Goal: Task Accomplishment & Management: Manage account settings

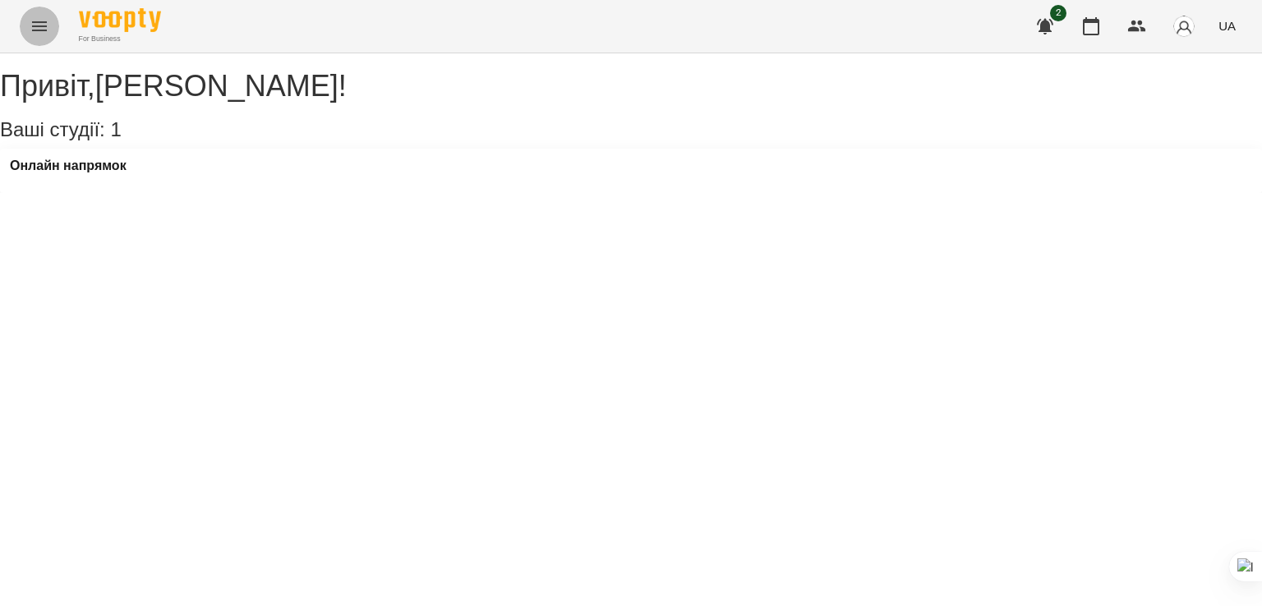
click at [35, 33] on icon "Menu" at bounding box center [40, 26] width 20 height 20
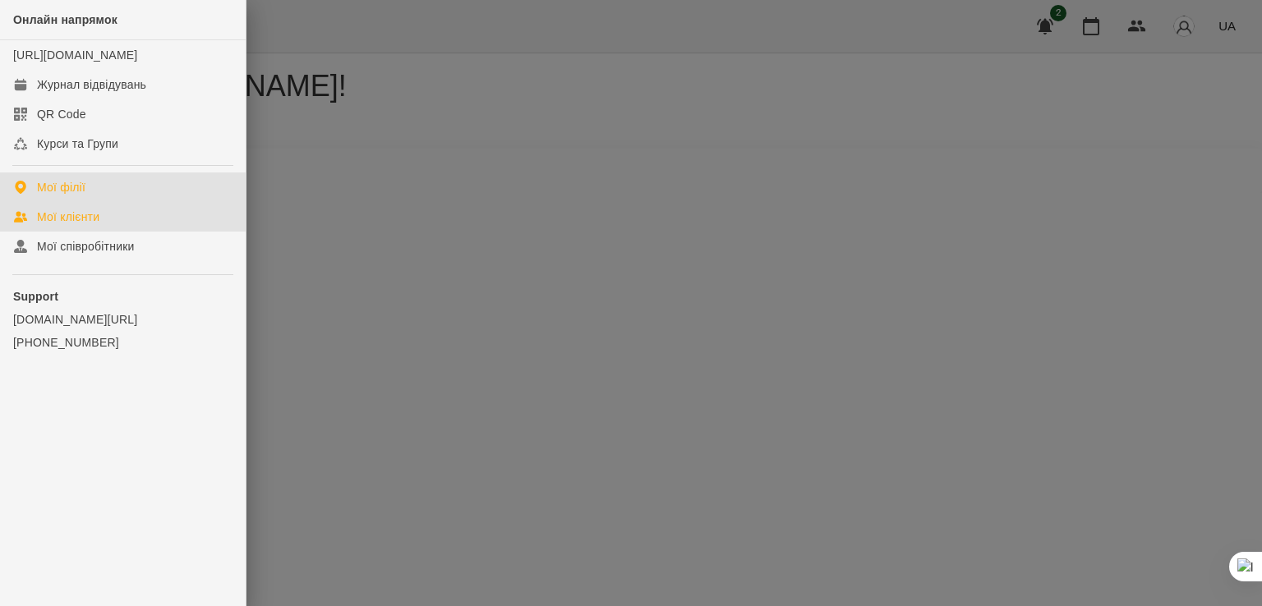
click at [95, 225] on div "Мої клієнти" at bounding box center [68, 217] width 62 height 16
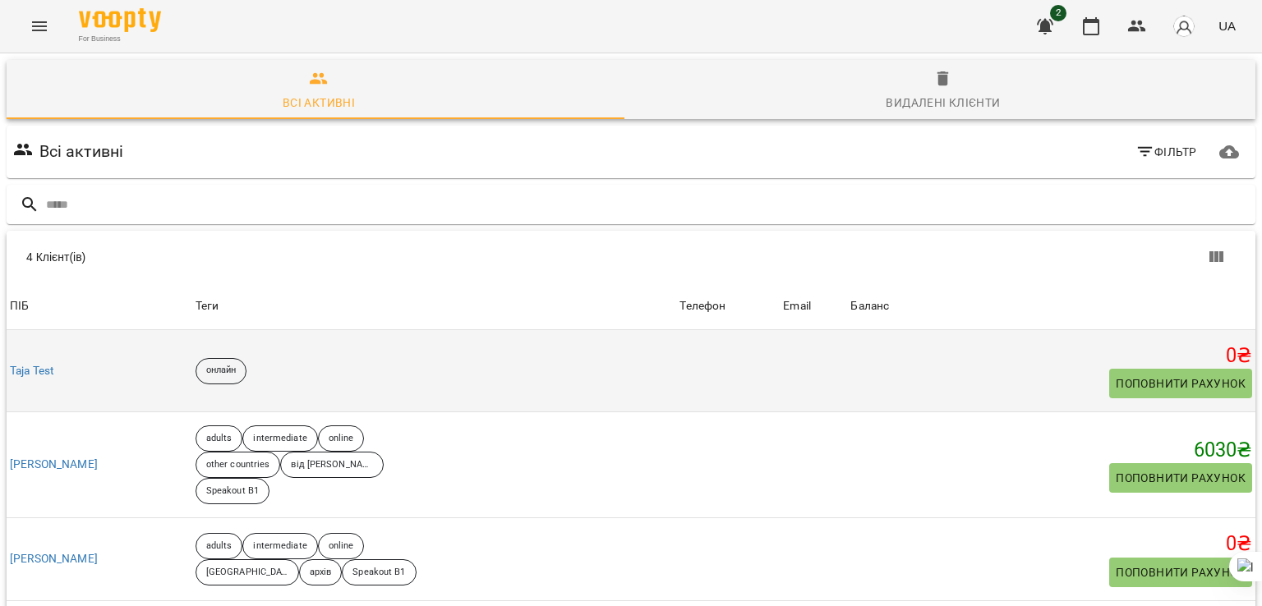
scroll to position [98, 0]
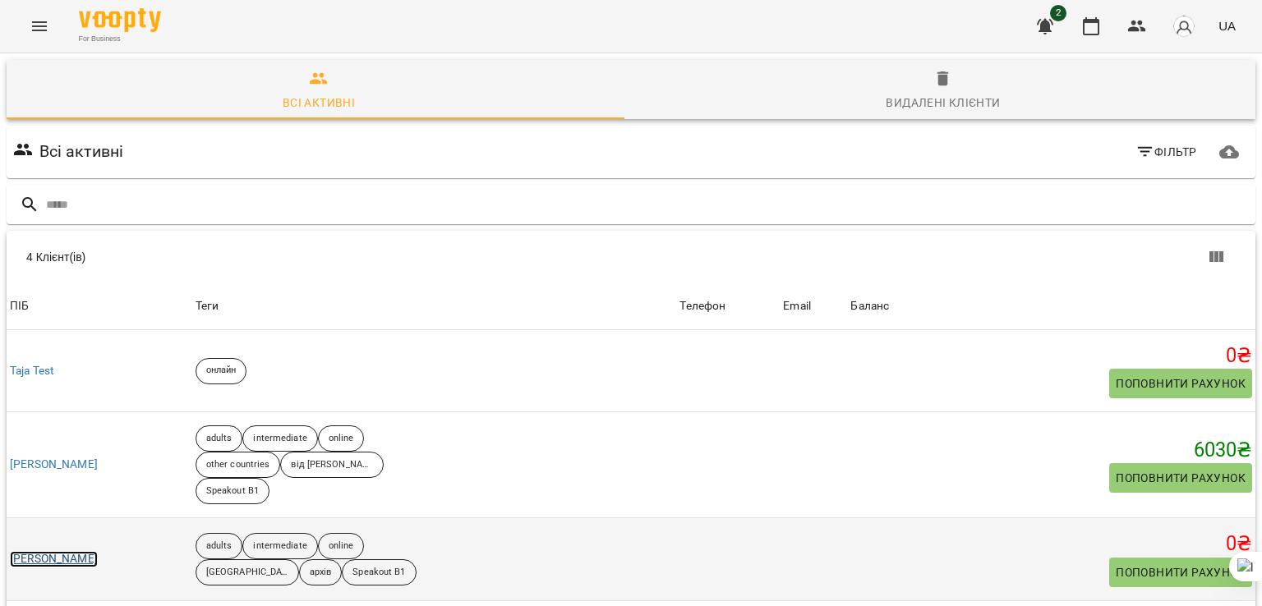
click at [89, 551] on link "[PERSON_NAME]" at bounding box center [54, 559] width 88 height 16
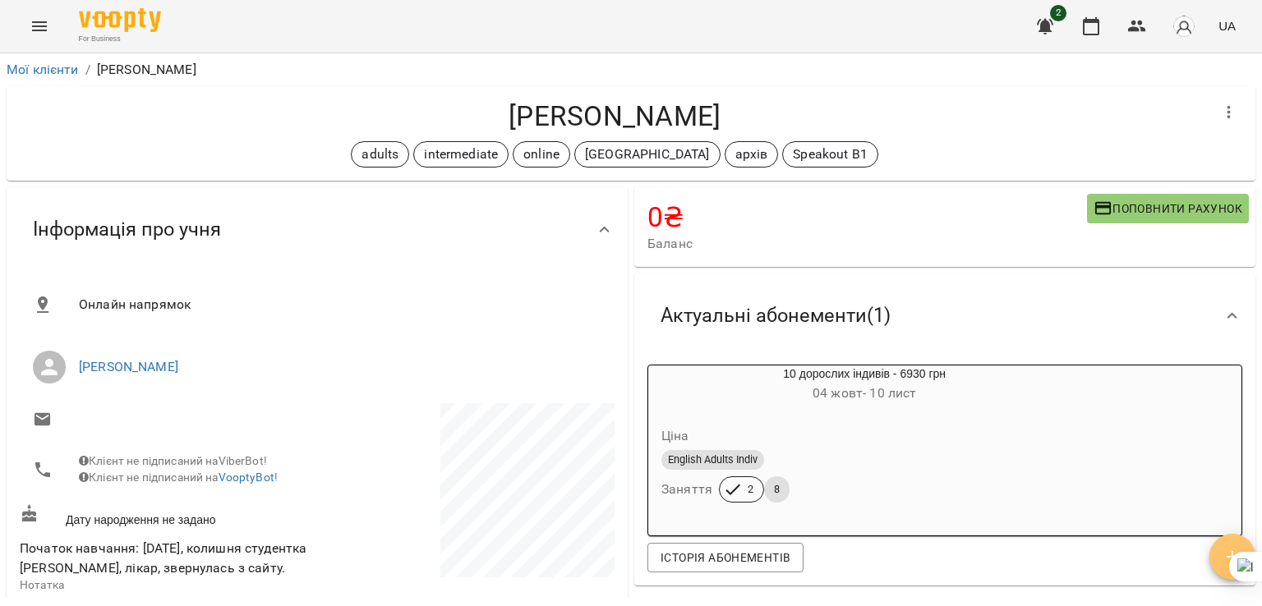
click at [1222, 550] on icon "button" at bounding box center [1232, 557] width 20 height 20
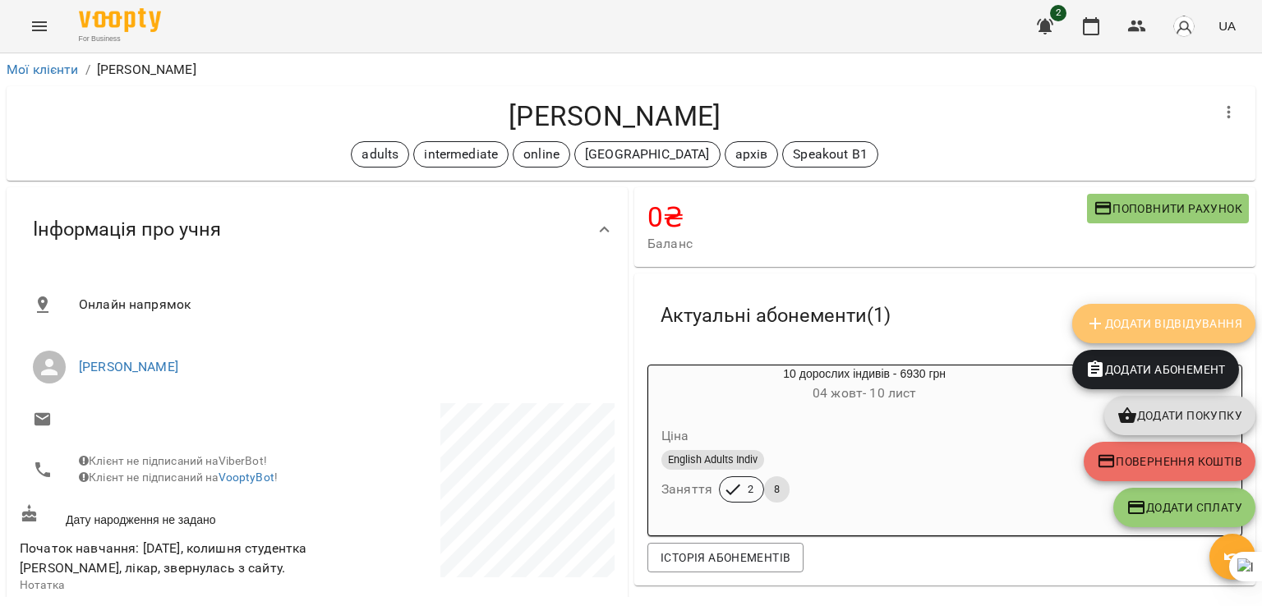
click at [1226, 309] on button "Додати Відвідування" at bounding box center [1163, 323] width 183 height 39
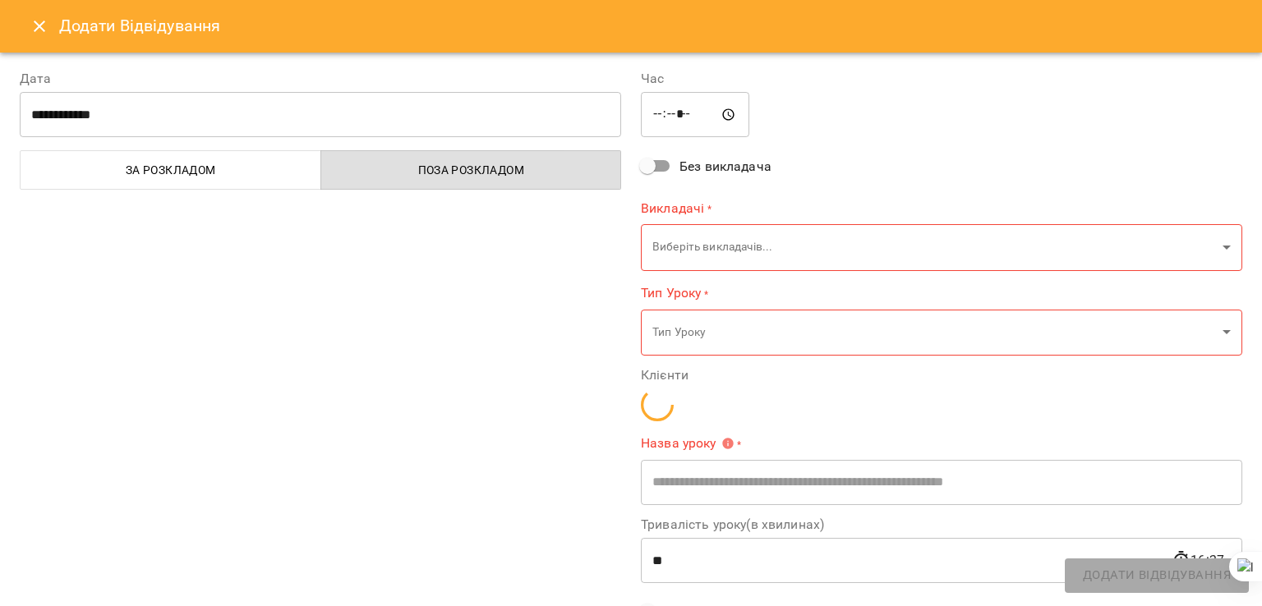
type input "**********"
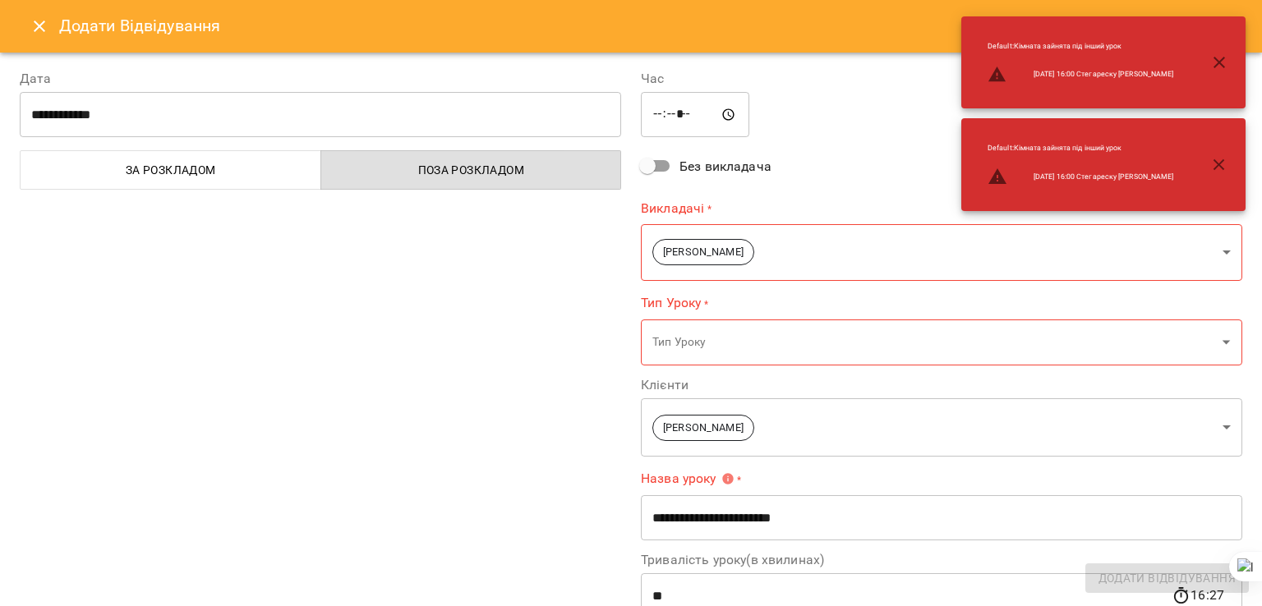
click at [279, 160] on span "За розкладом" at bounding box center [170, 170] width 281 height 20
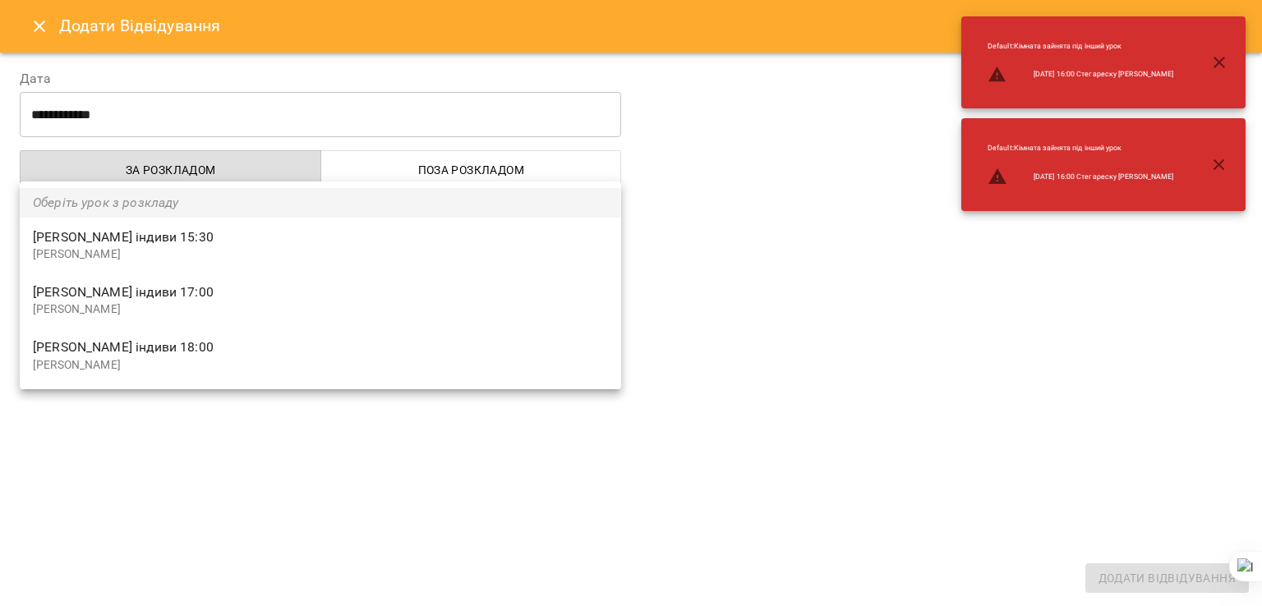
click at [315, 262] on body "For Business 2 UA Мої клієнти / [PERSON_NAME] [PERSON_NAME] adults intermediate…" at bounding box center [631, 330] width 1262 height 660
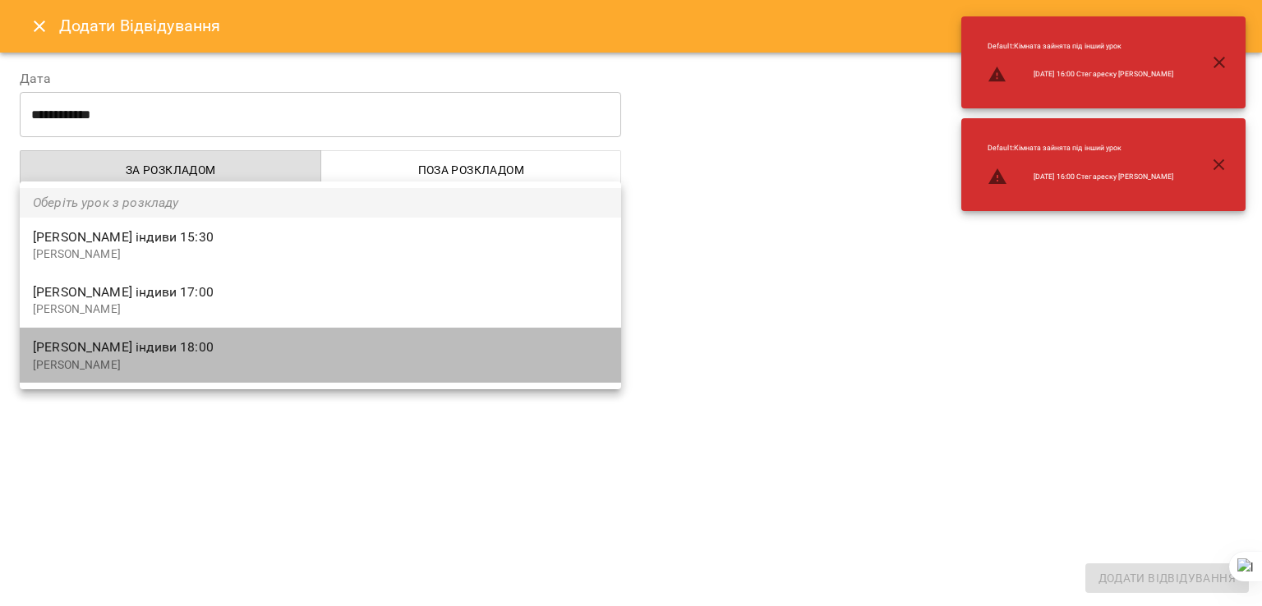
click at [303, 351] on span "[PERSON_NAME] індиви 18:00" at bounding box center [320, 348] width 575 height 20
type input "**********"
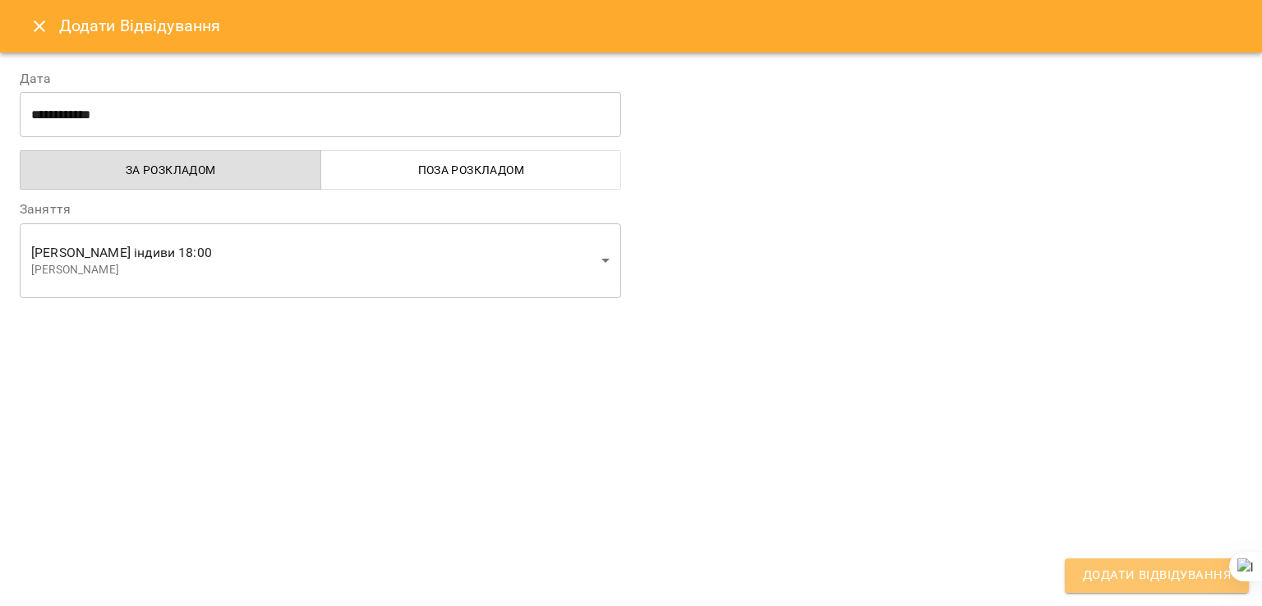
click at [1100, 569] on span "Додати Відвідування" at bounding box center [1157, 575] width 148 height 21
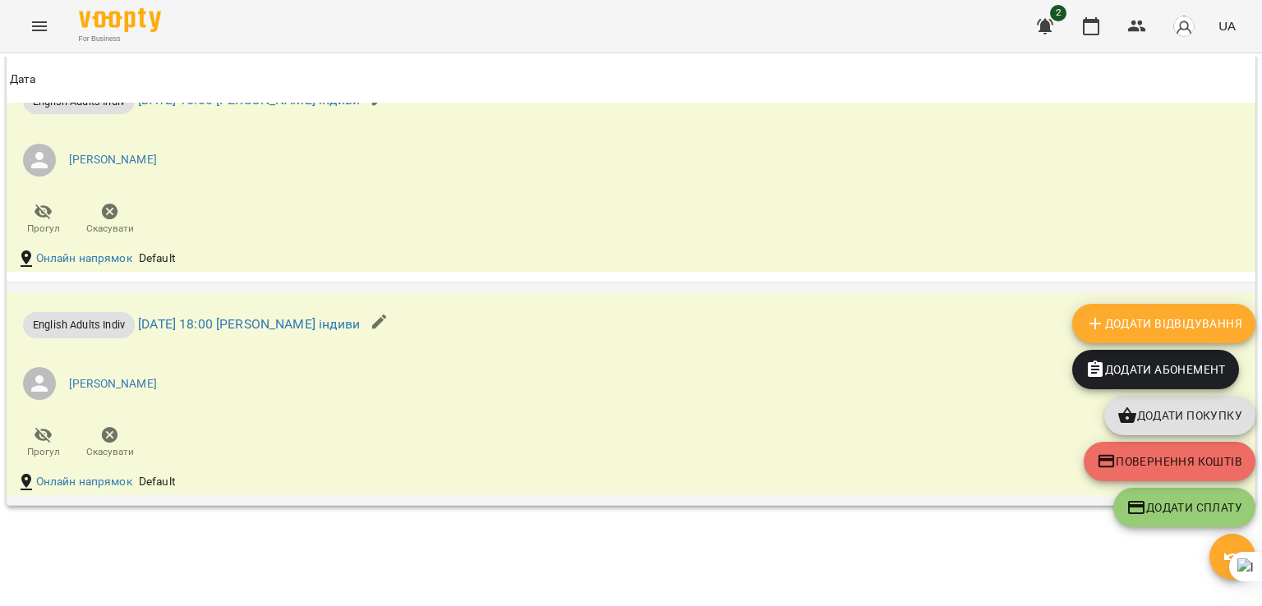
scroll to position [1804, 0]
click at [399, 342] on button "button" at bounding box center [379, 321] width 39 height 39
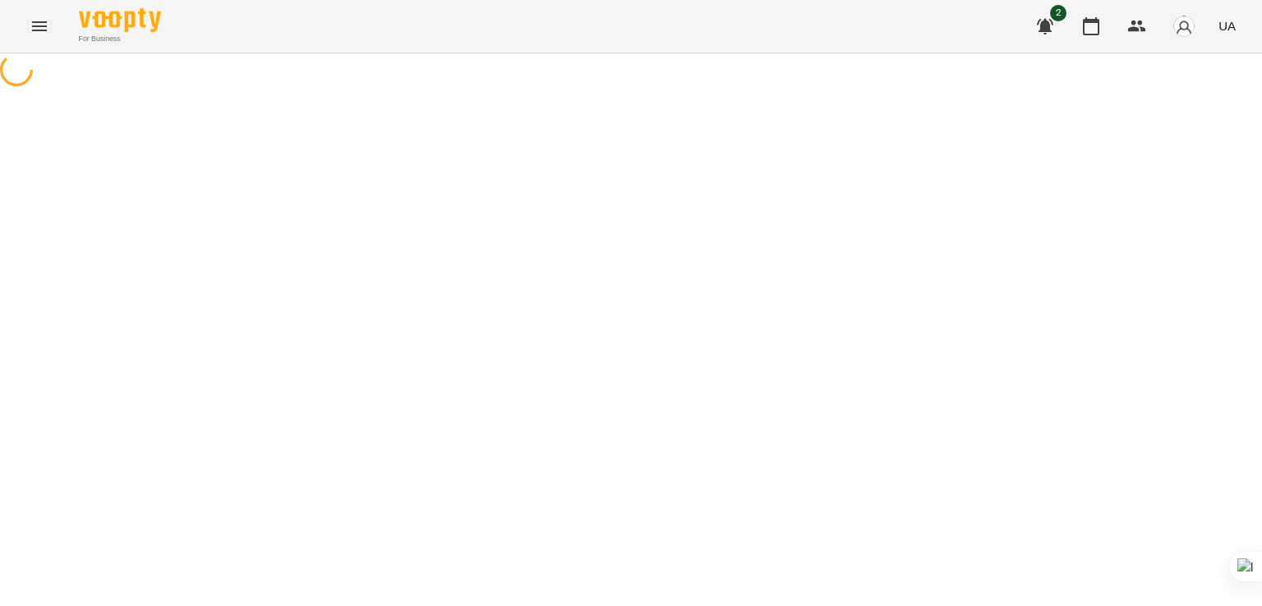
select select "**********"
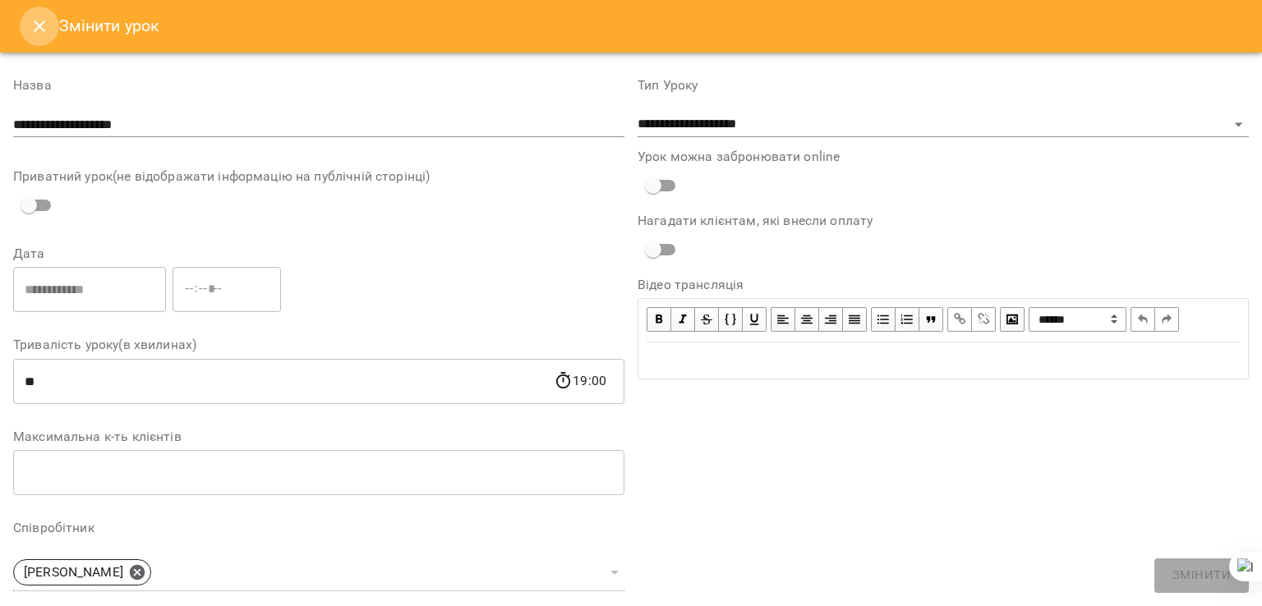
click at [36, 30] on icon "Close" at bounding box center [40, 26] width 20 height 20
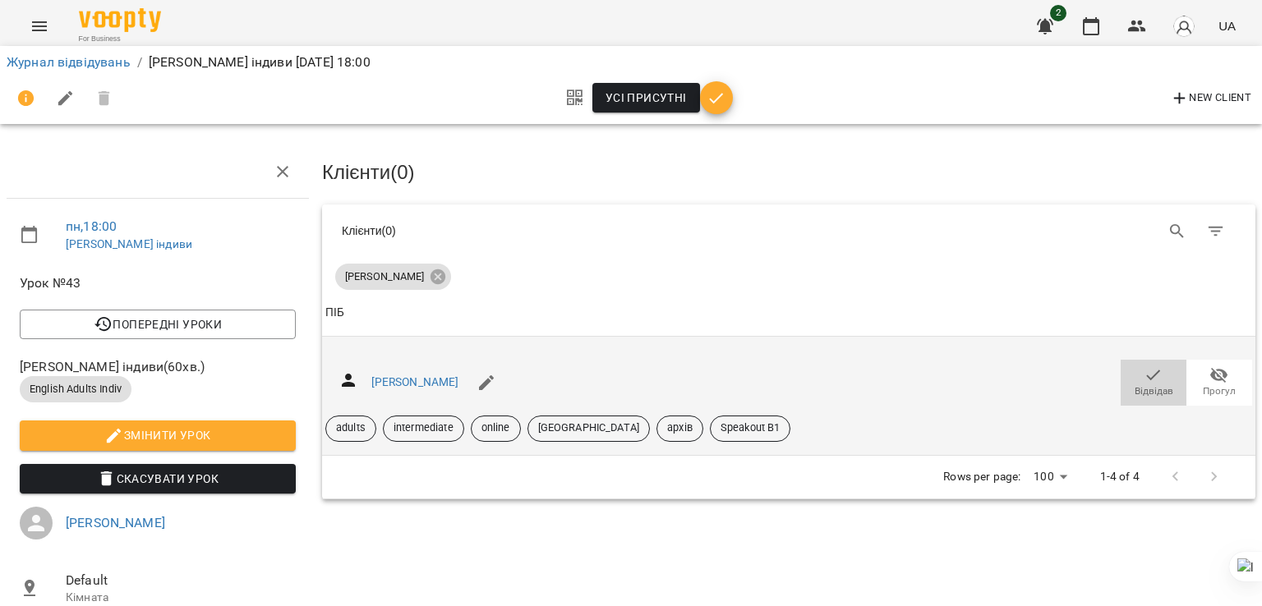
click at [1150, 389] on span "Відвідав" at bounding box center [1153, 391] width 39 height 14
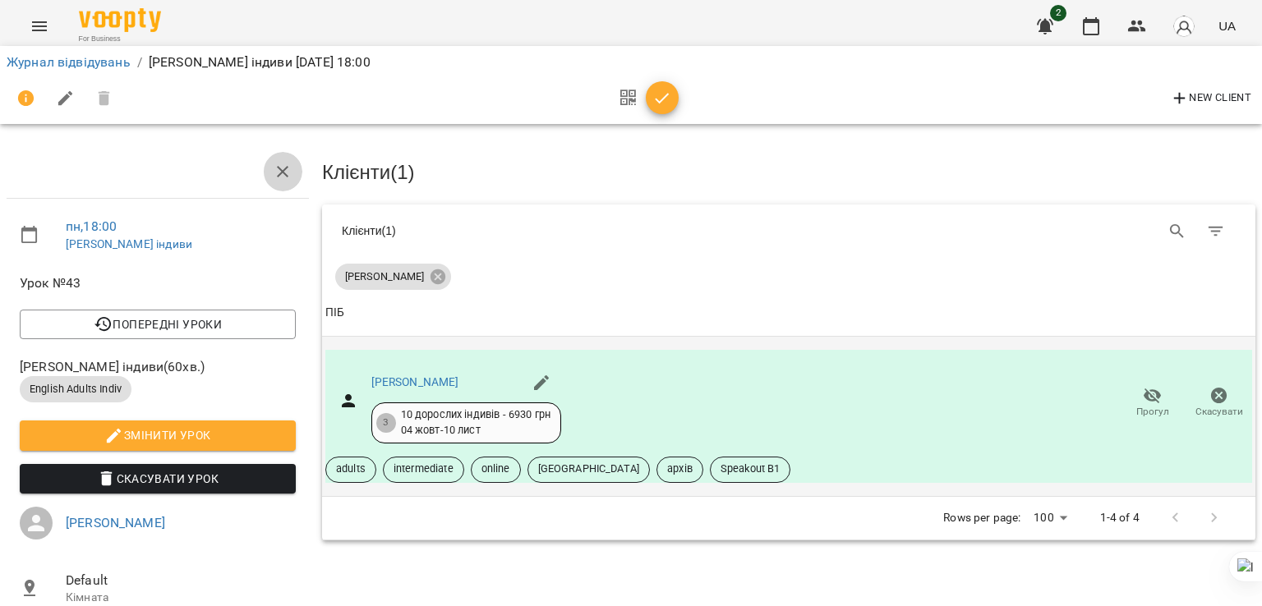
click at [283, 165] on icon "button" at bounding box center [283, 172] width 20 height 20
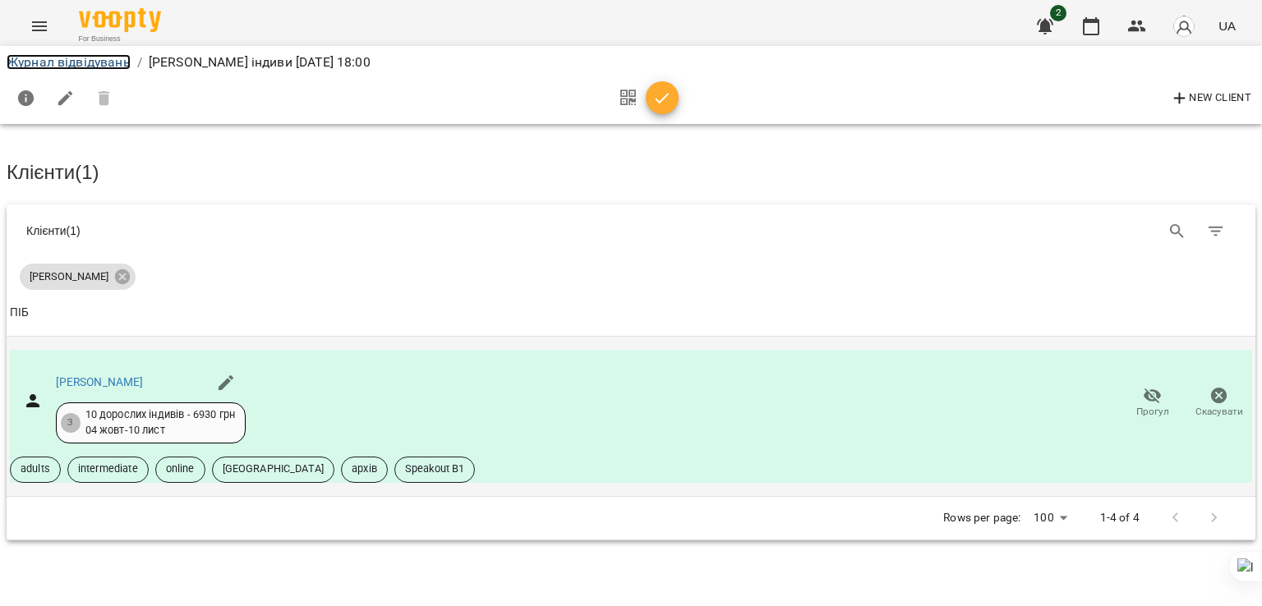
click at [85, 54] on link "Журнал відвідувань" at bounding box center [69, 62] width 124 height 16
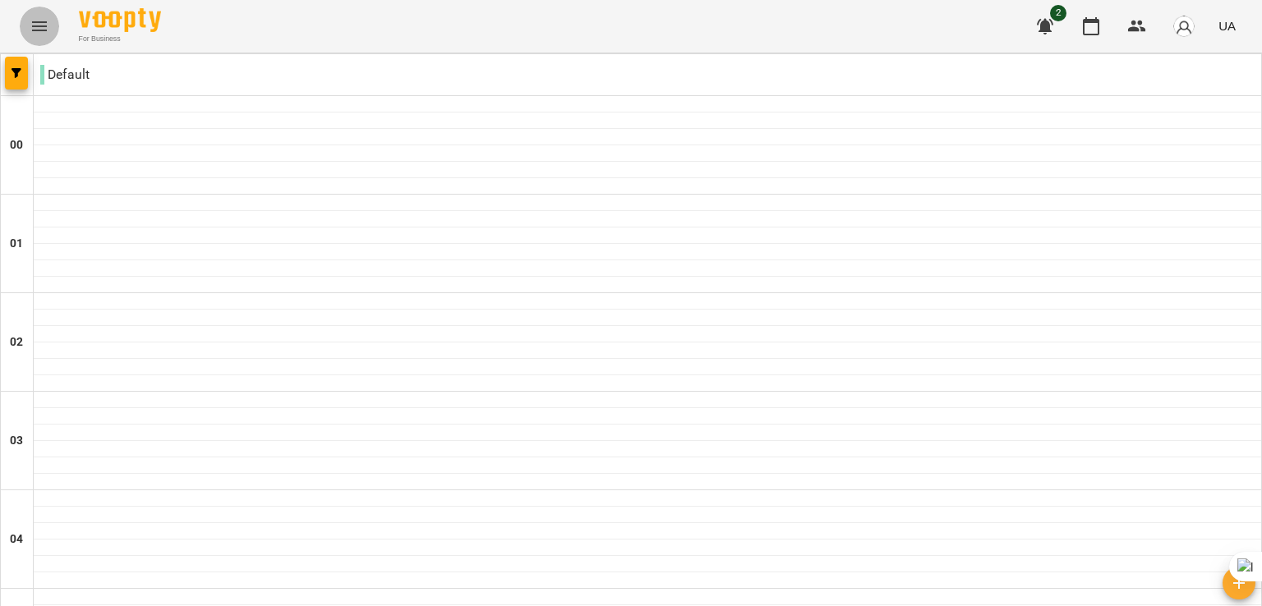
click at [39, 24] on icon "Menu" at bounding box center [40, 26] width 20 height 20
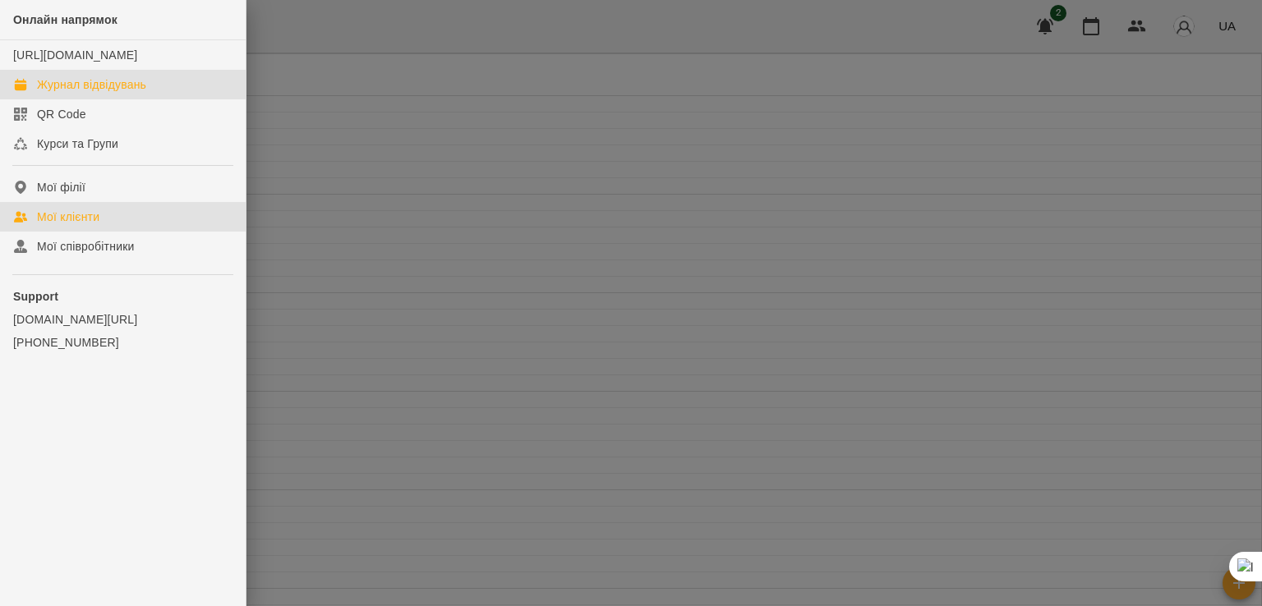
click at [99, 225] on div "Мої клієнти" at bounding box center [68, 217] width 62 height 16
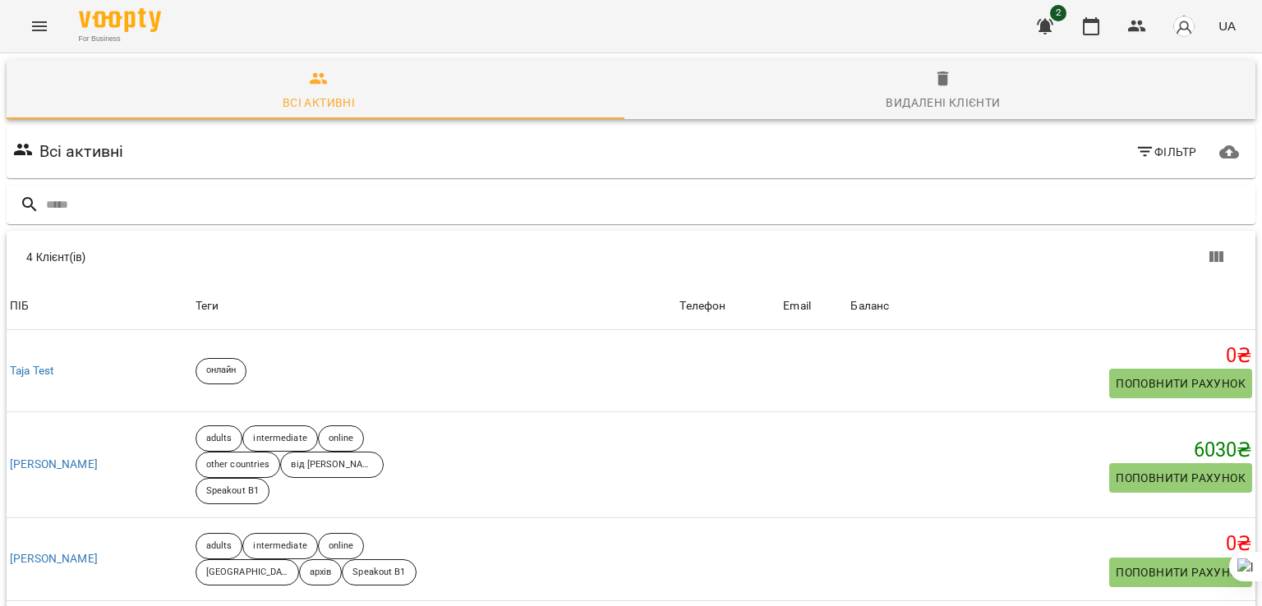
scroll to position [113, 0]
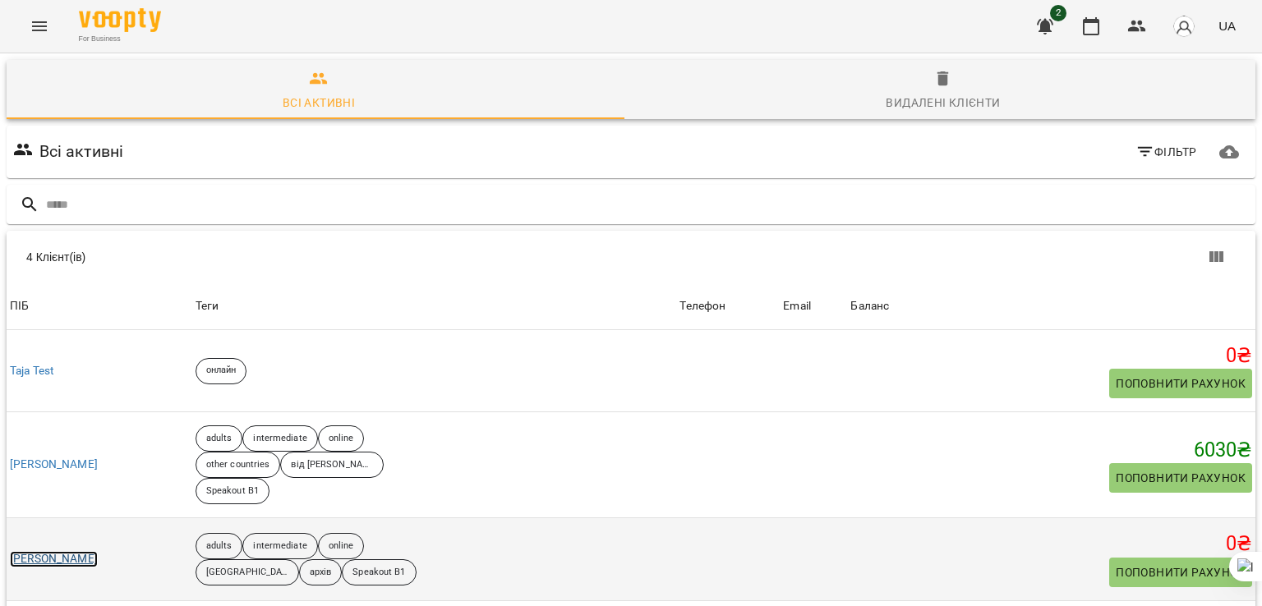
click at [76, 551] on link "[PERSON_NAME]" at bounding box center [54, 559] width 88 height 16
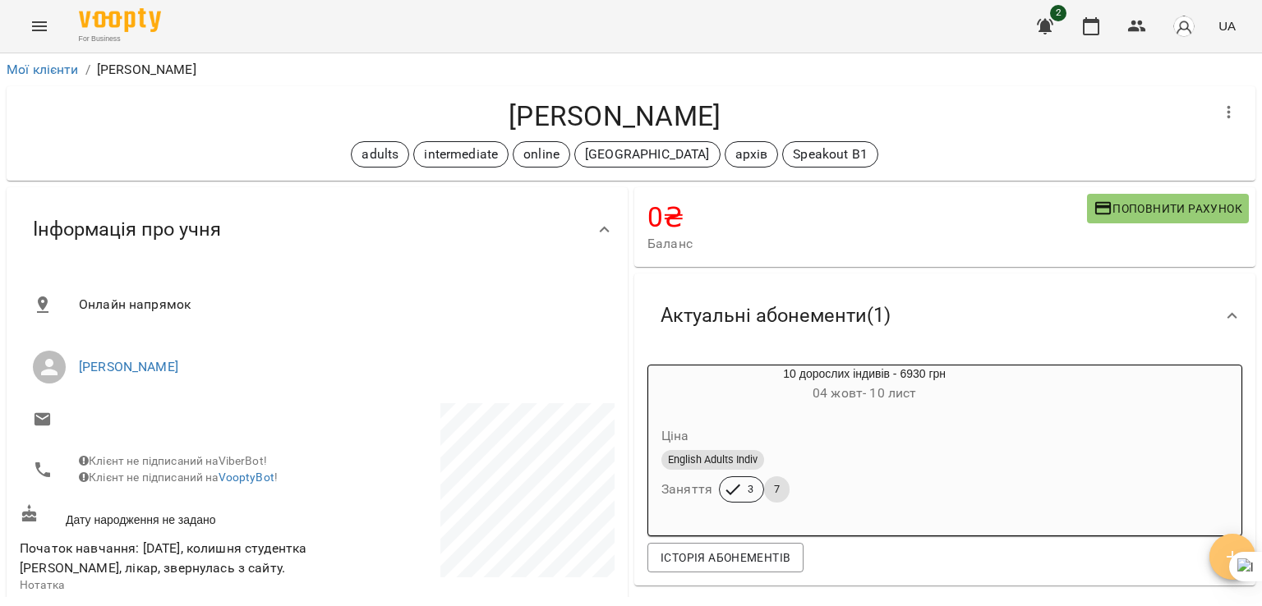
click at [1232, 541] on button "button" at bounding box center [1232, 557] width 46 height 46
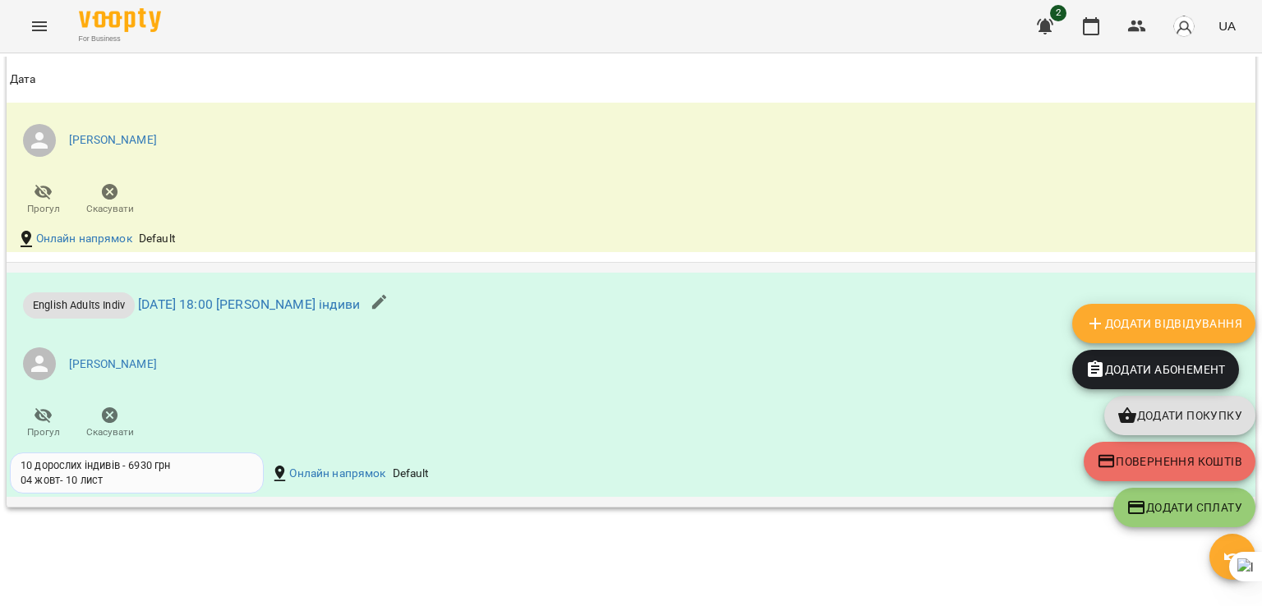
scroll to position [1689, 0]
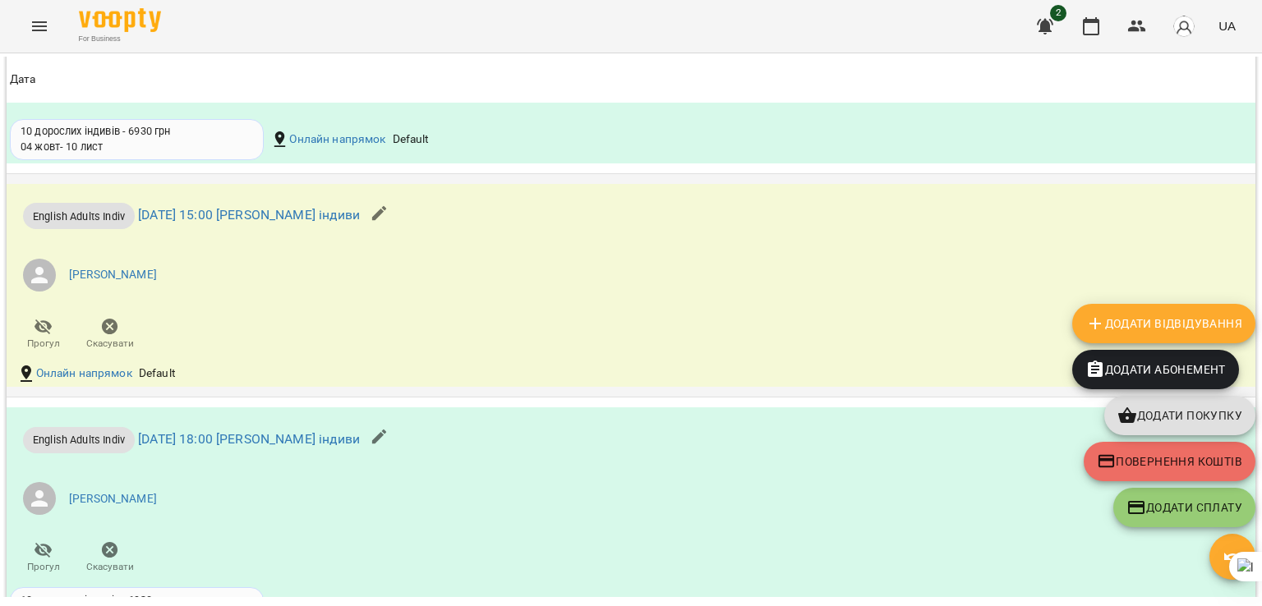
click at [389, 223] on icon "button" at bounding box center [380, 214] width 20 height 20
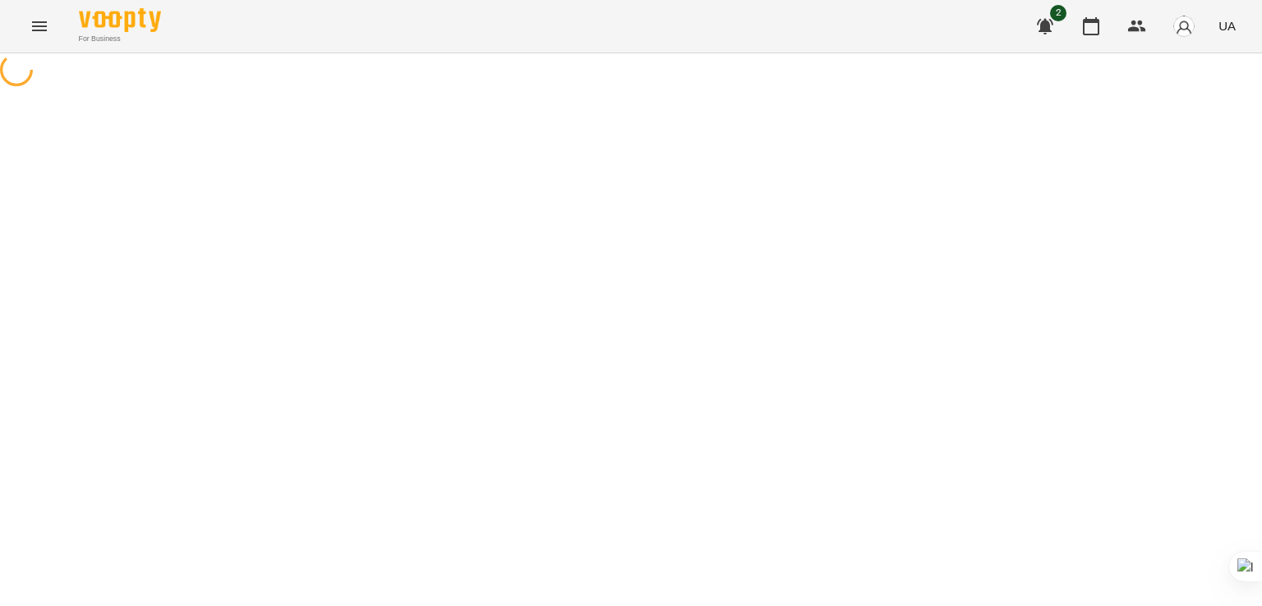
select select "**********"
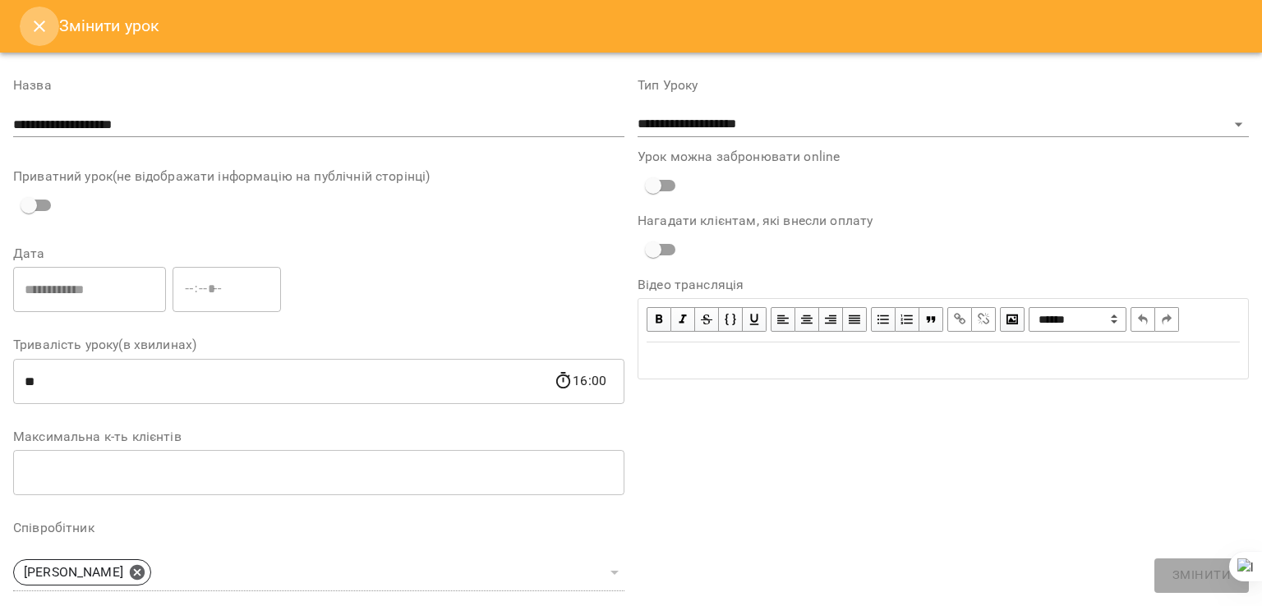
click at [34, 19] on icon "Close" at bounding box center [40, 26] width 20 height 20
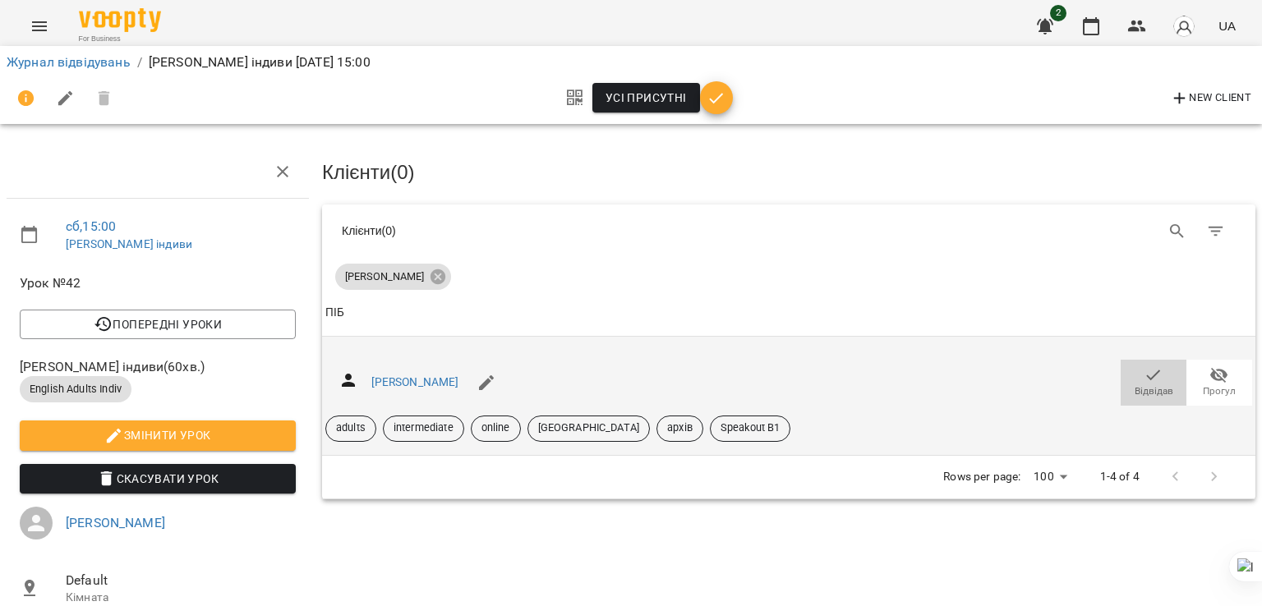
click at [1135, 384] on span "Відвідав" at bounding box center [1153, 391] width 39 height 14
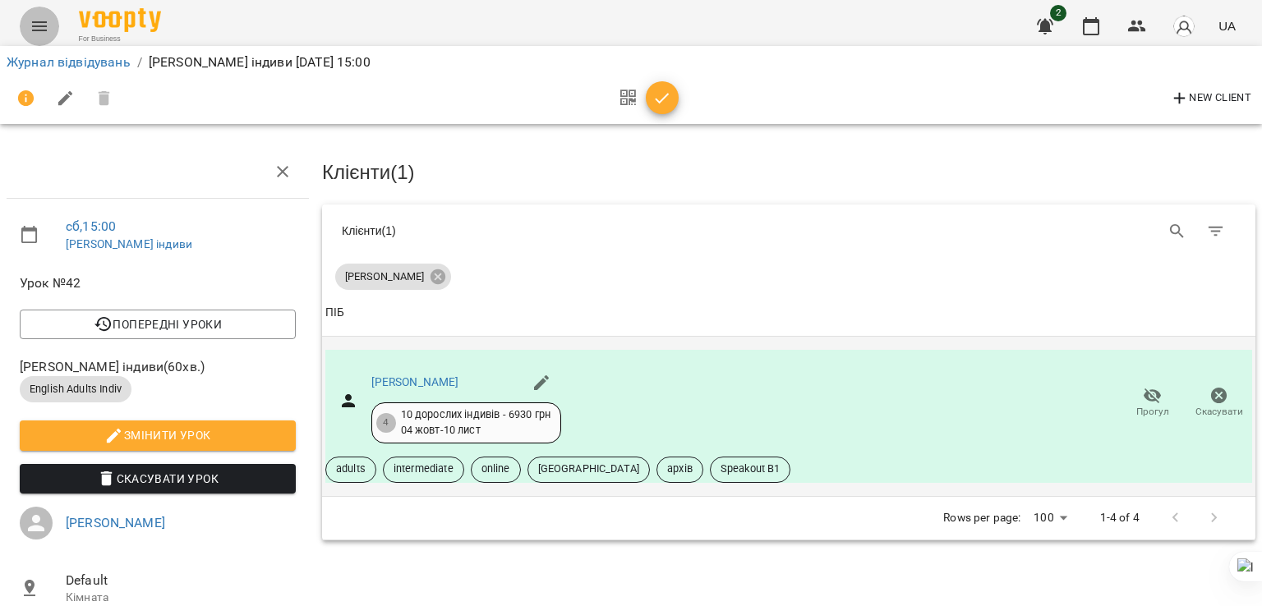
click at [48, 22] on icon "Menu" at bounding box center [40, 26] width 20 height 20
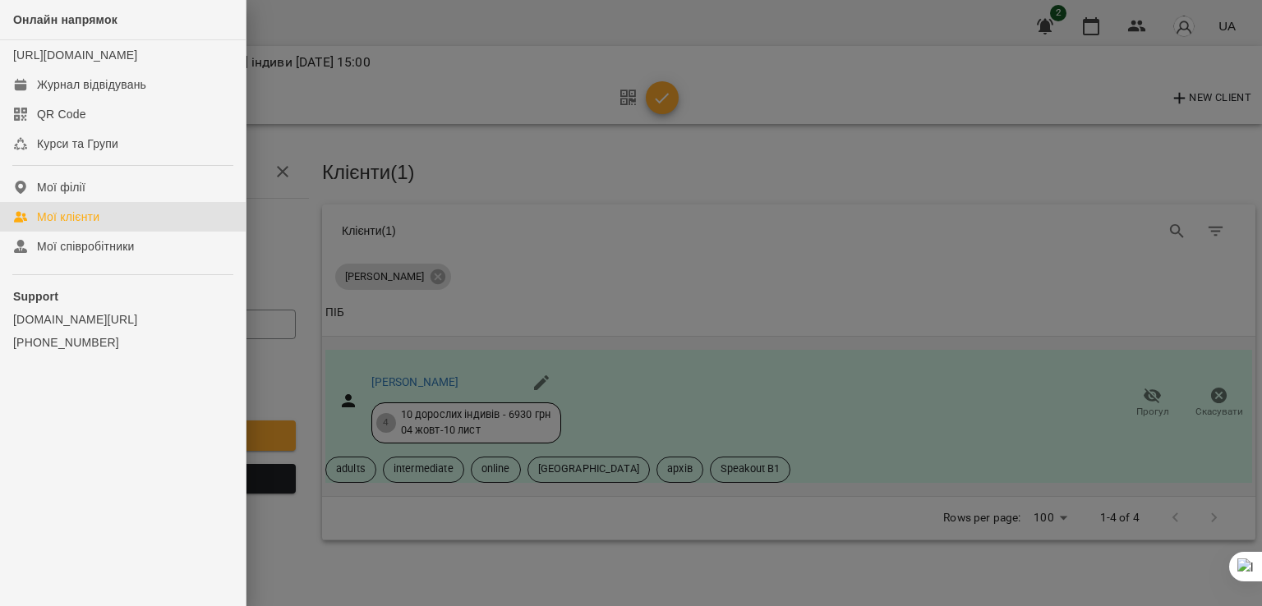
click at [99, 225] on div "Мої клієнти" at bounding box center [68, 217] width 62 height 16
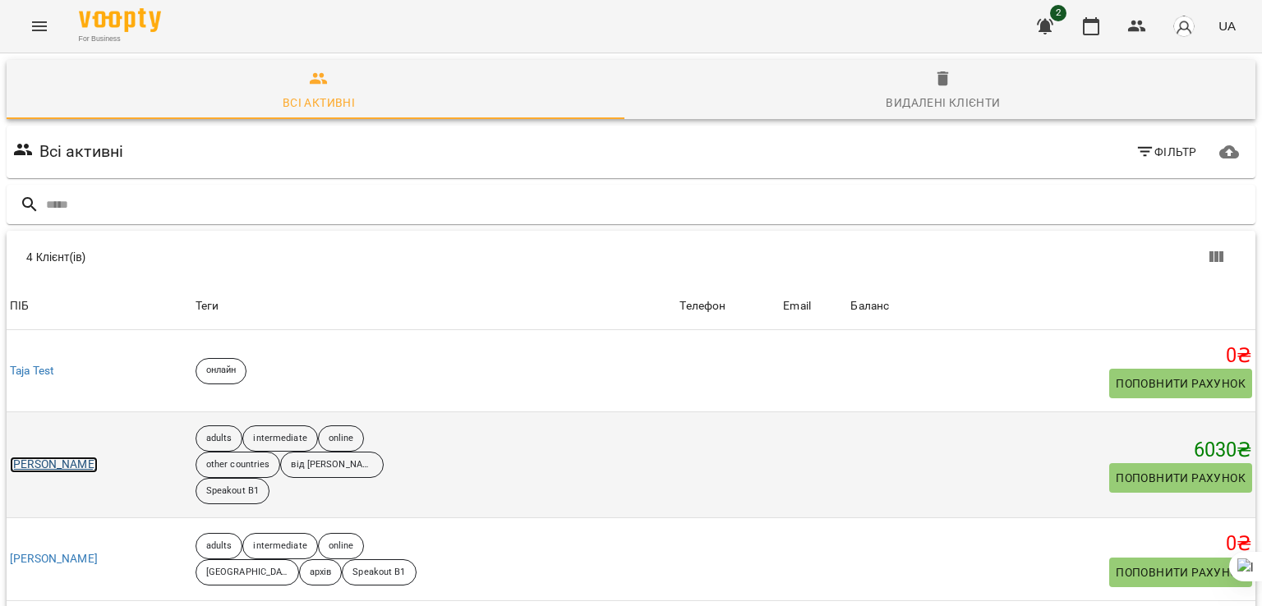
click at [95, 458] on link "[PERSON_NAME]" at bounding box center [54, 465] width 88 height 16
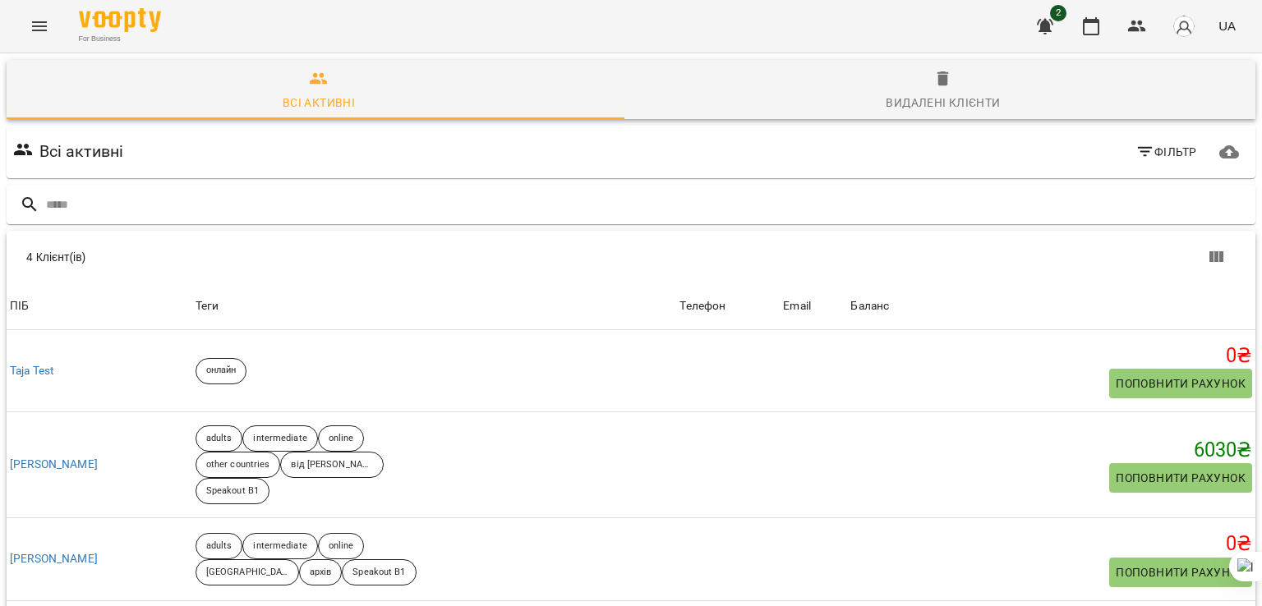
scroll to position [112, 0]
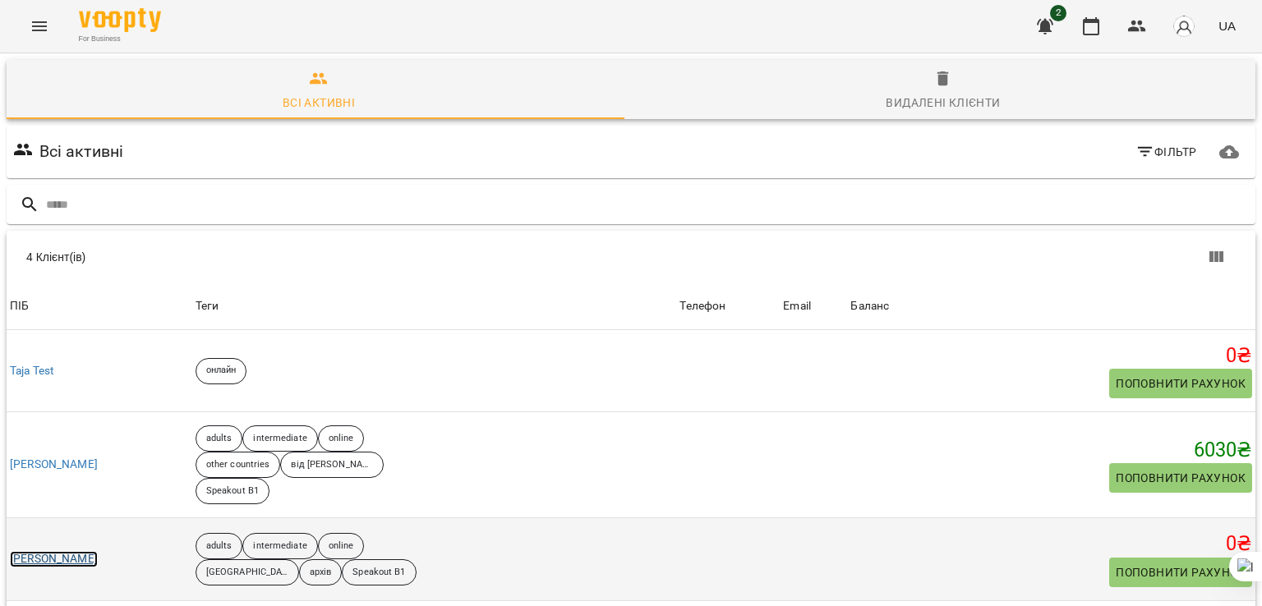
click at [91, 551] on link "[PERSON_NAME]" at bounding box center [54, 559] width 88 height 16
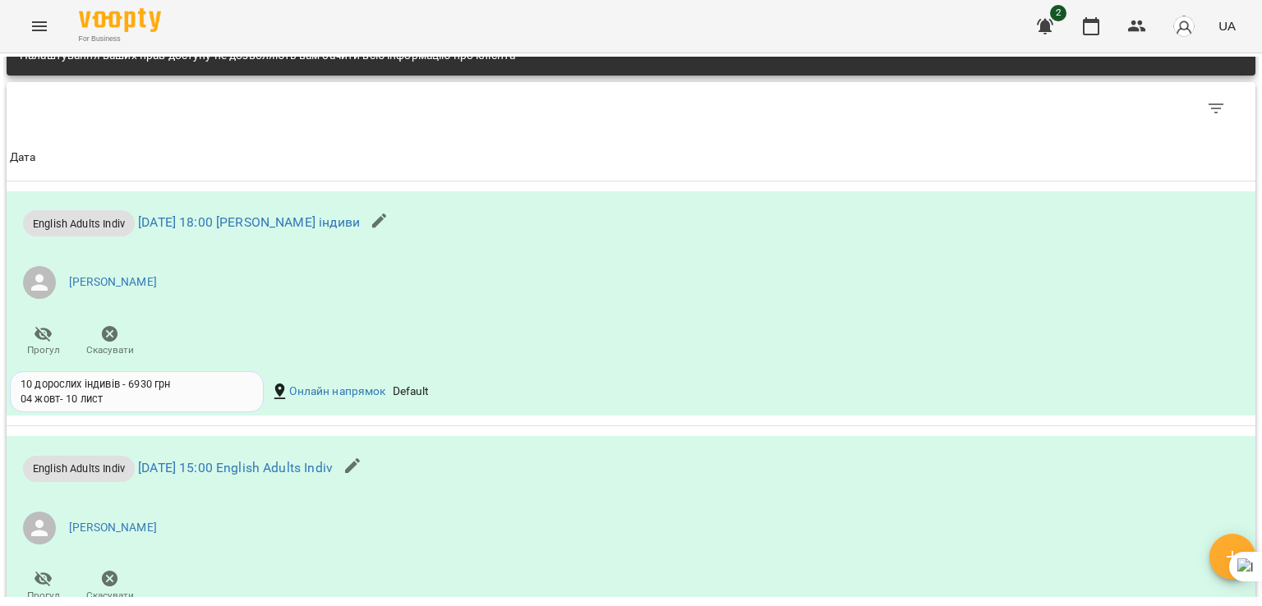
scroll to position [1189, 0]
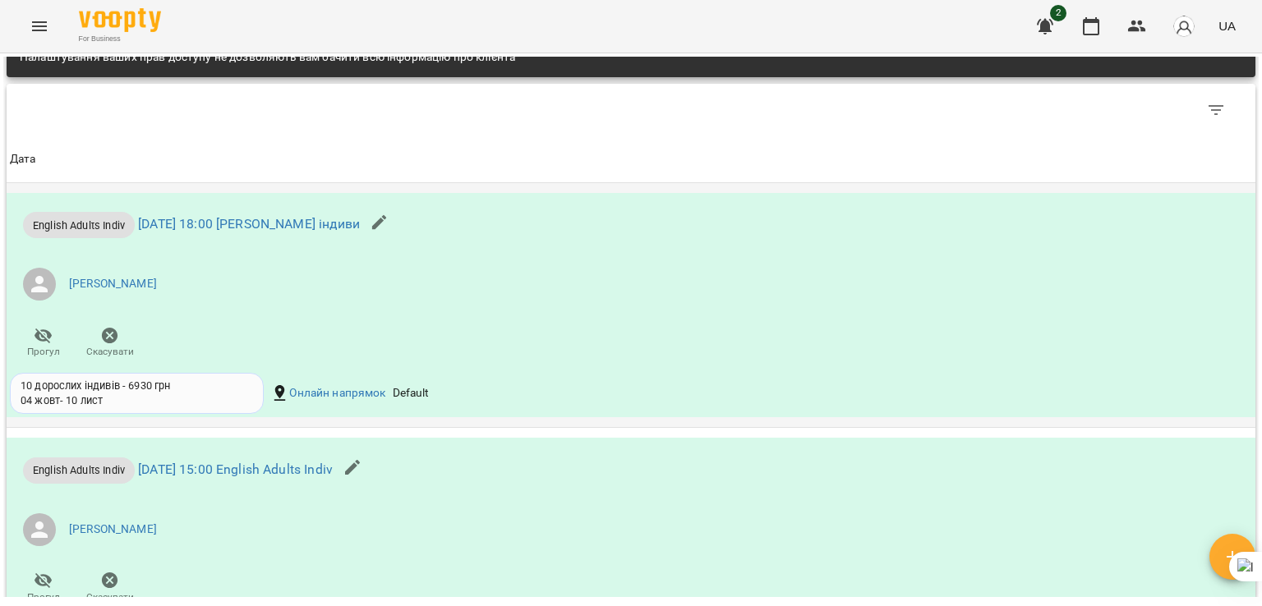
click at [753, 428] on td "English Adults Indiv [DATE] 18:00 [PERSON_NAME] індиви [PERSON_NAME] Прогул Ска…" at bounding box center [631, 305] width 1249 height 245
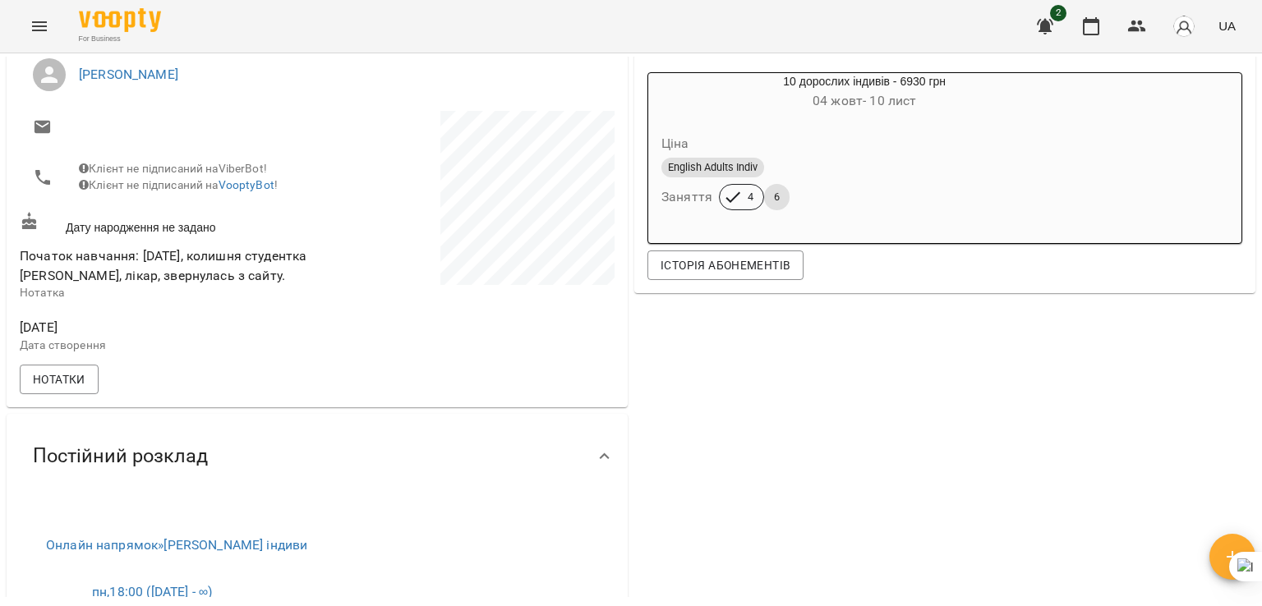
scroll to position [292, 0]
